Goal: Task Accomplishment & Management: Manage account settings

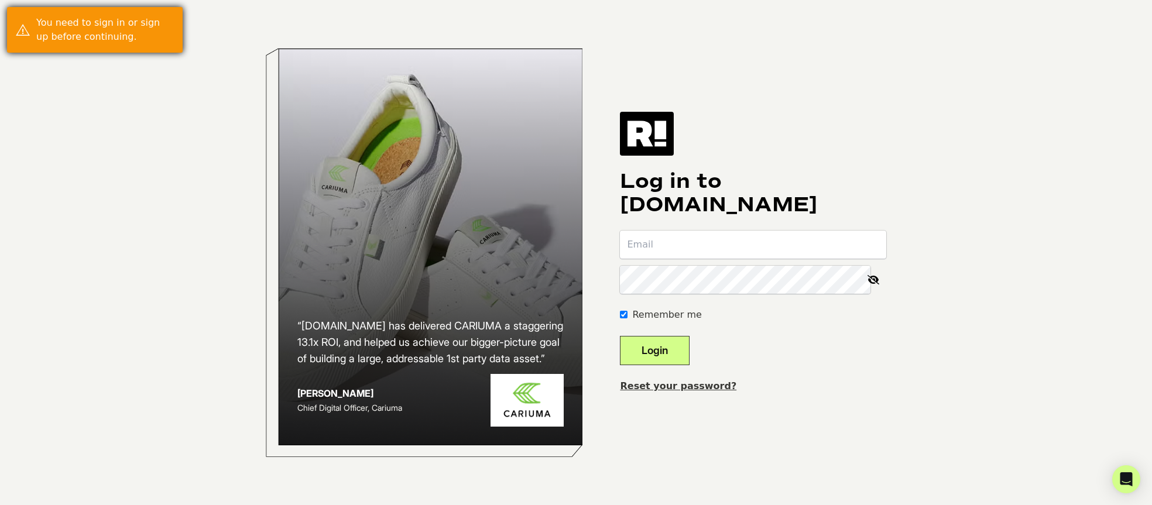
click at [129, 28] on div "You need to sign in or sign up before continuing." at bounding box center [105, 30] width 138 height 28
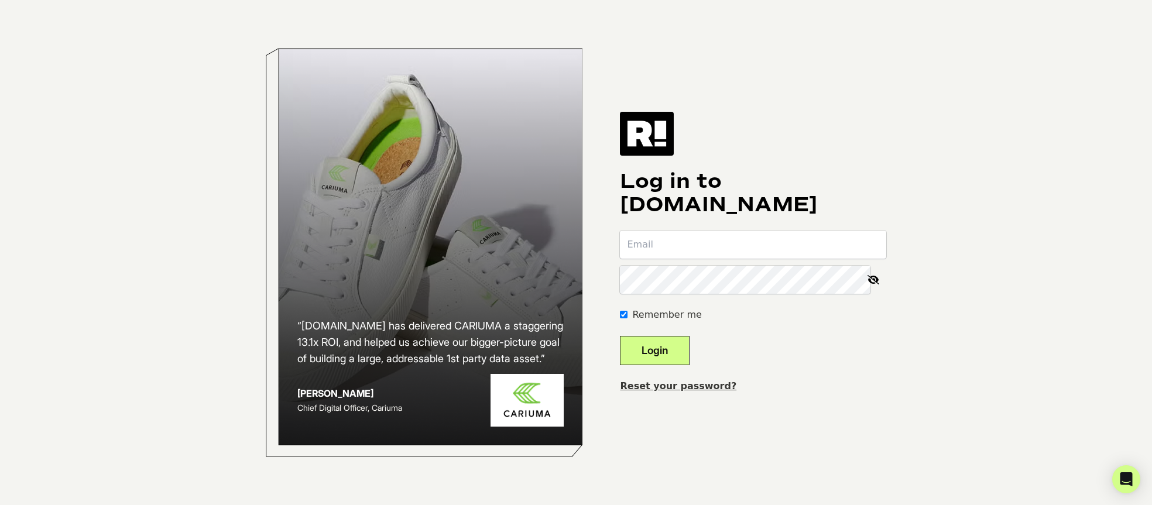
click at [402, 406] on div "Felipe Araujo Chief Digital Officer, Cariuma" at bounding box center [349, 400] width 105 height 28
click at [409, 362] on h2 "“[DOMAIN_NAME] has delivered CARIUMA a staggering 13.1x ROI, and helped us achi…" at bounding box center [430, 342] width 267 height 49
